Goal: Task Accomplishment & Management: Manage account settings

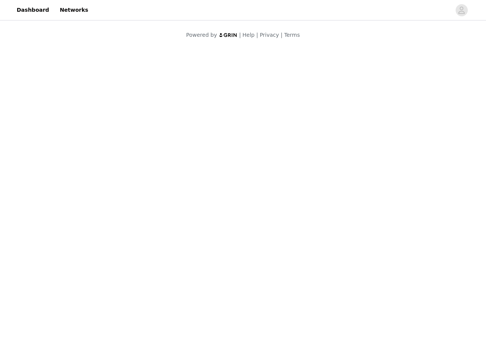
click at [243, 182] on body "Dashboard Networks Powered by | Help | Privacy | Terms" at bounding box center [243, 182] width 486 height 364
click at [243, 24] on div at bounding box center [243, 26] width 247 height 9
click at [243, 10] on div at bounding box center [272, 10] width 358 height 17
click at [462, 10] on icon "avatar" at bounding box center [461, 10] width 7 height 12
